Goal: Find contact information: Find contact information

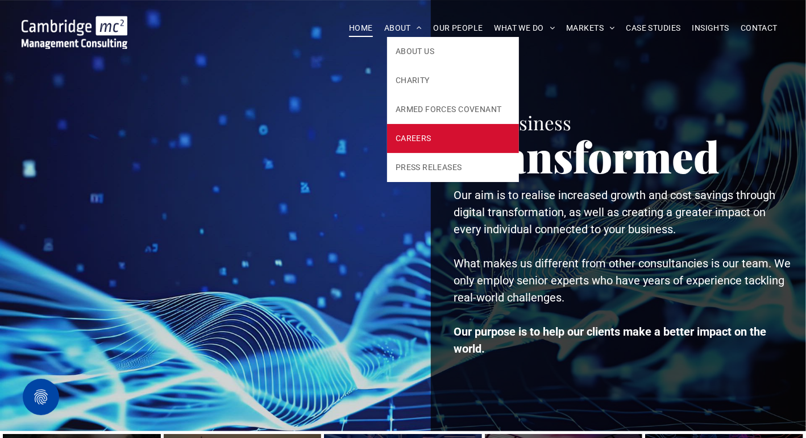
click at [412, 135] on span "CAREERS" at bounding box center [414, 138] width 36 height 12
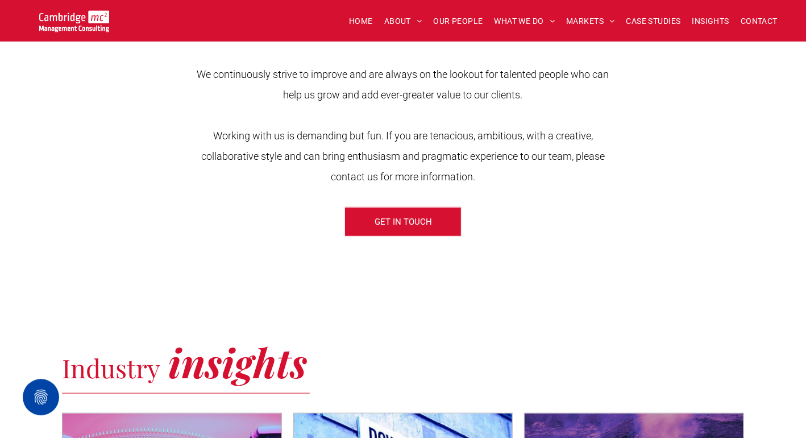
scroll to position [441, 0]
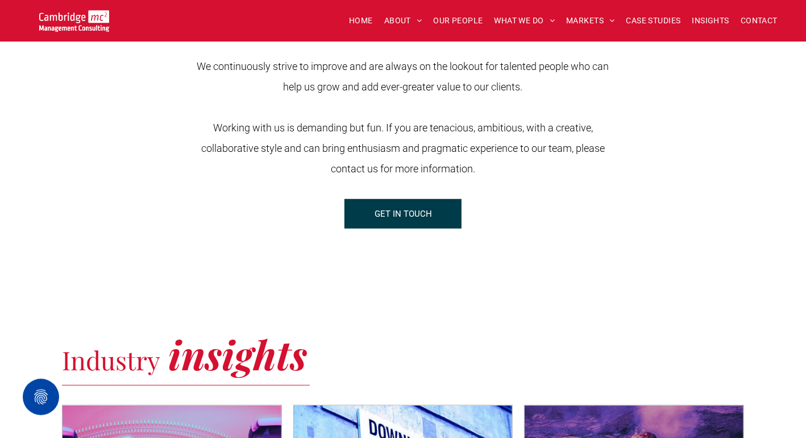
click at [416, 214] on span "GET IN TOUCH" at bounding box center [403, 214] width 57 height 28
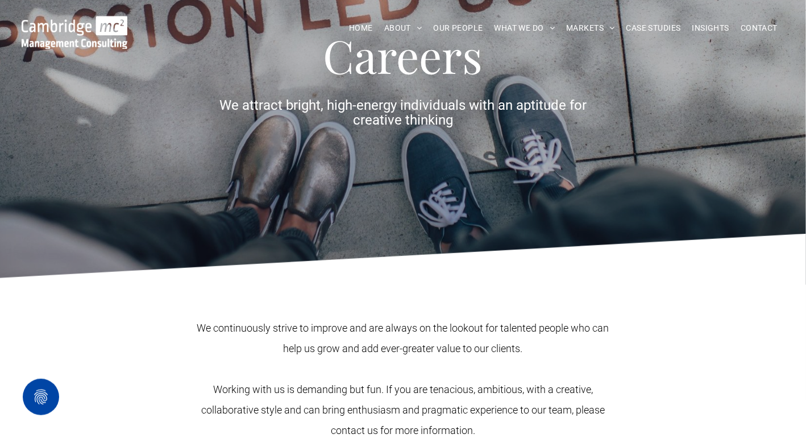
scroll to position [0, 0]
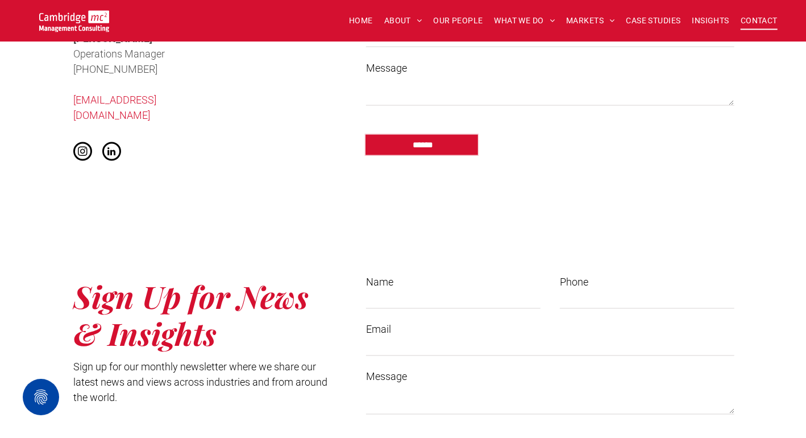
scroll to position [737, 0]
